Goal: Transaction & Acquisition: Download file/media

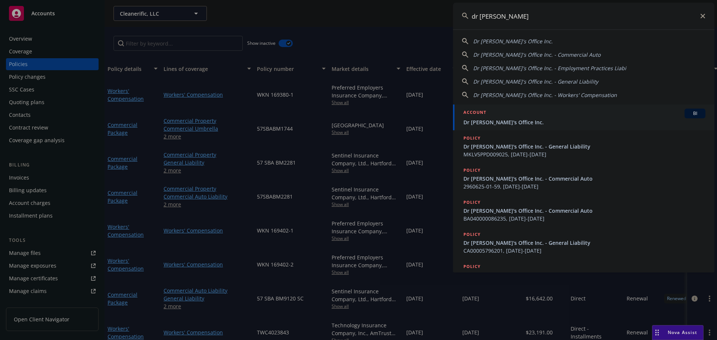
type input "dr [PERSON_NAME]"
click at [496, 122] on span "Dr [PERSON_NAME]'s Office Inc." at bounding box center [584, 122] width 242 height 8
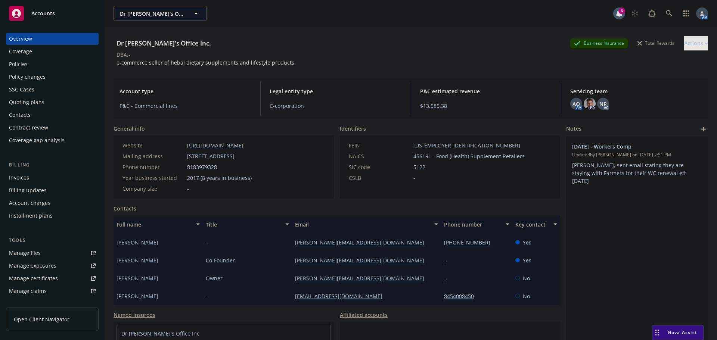
click at [43, 65] on div "Policies" at bounding box center [52, 64] width 87 height 12
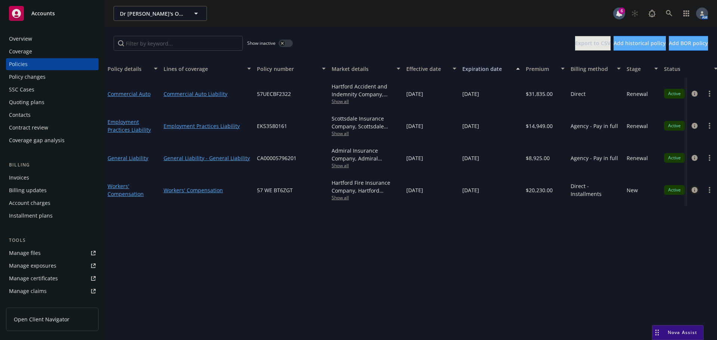
click at [695, 191] on icon "circleInformation" at bounding box center [694, 190] width 6 height 6
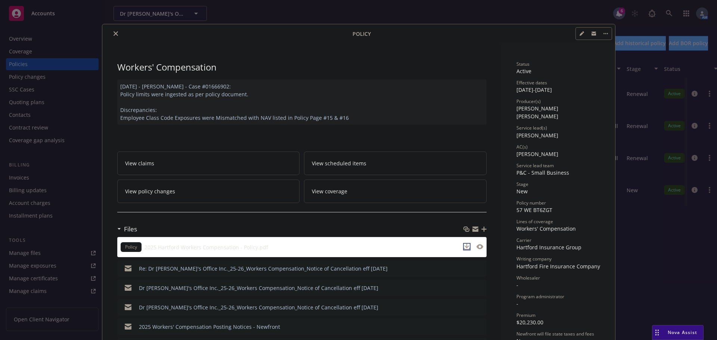
click at [465, 248] on icon "download file" at bounding box center [467, 247] width 6 height 6
click at [113, 38] on button "close" at bounding box center [115, 33] width 9 height 9
